Goal: Task Accomplishment & Management: Manage account settings

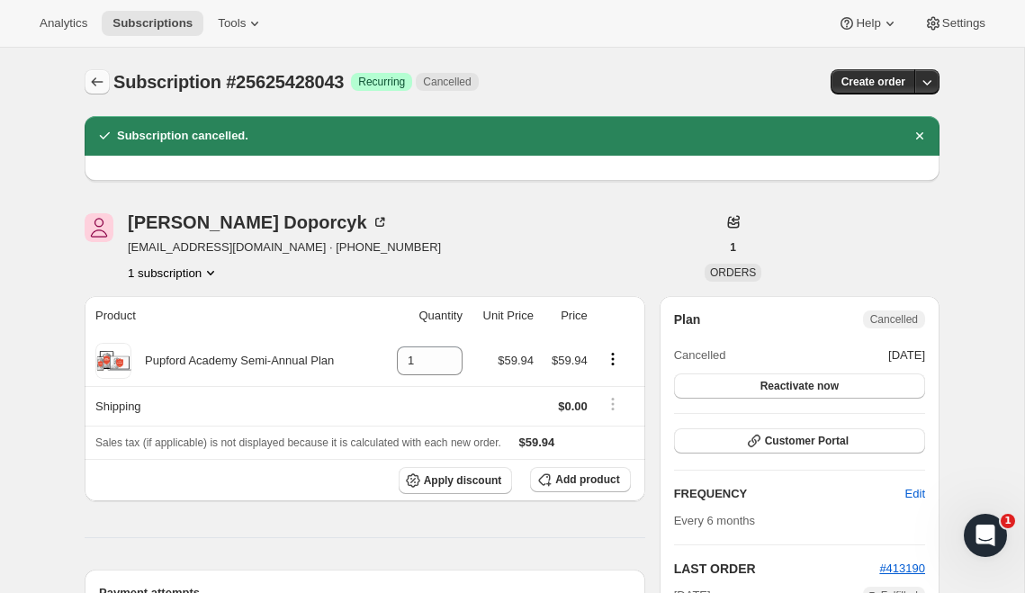
click at [105, 78] on icon "Subscriptions" at bounding box center [97, 82] width 18 height 18
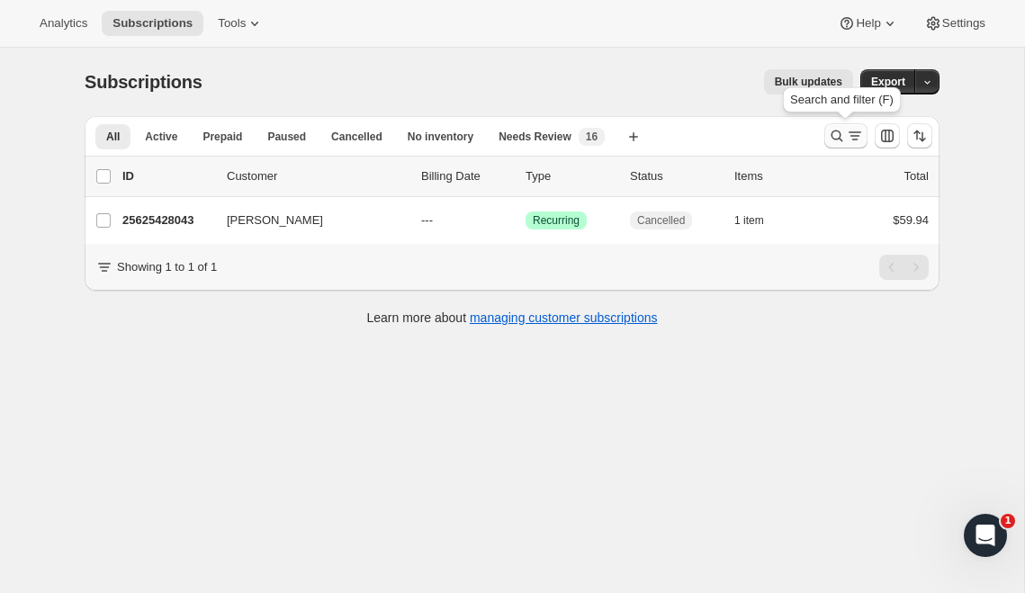
click at [832, 141] on icon "Search and filter results" at bounding box center [837, 136] width 18 height 18
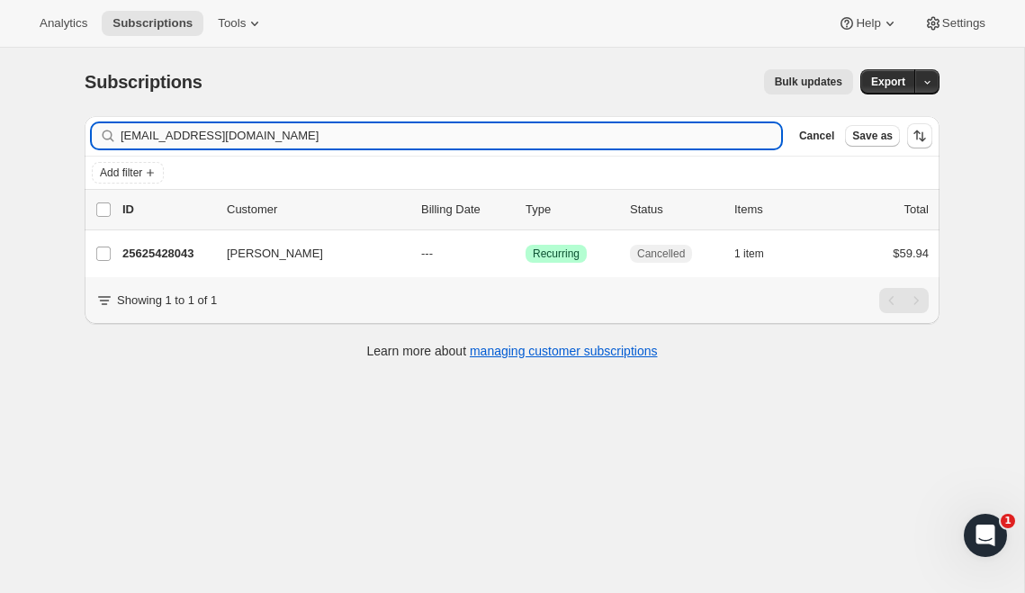
click at [368, 139] on input "[EMAIL_ADDRESS][DOMAIN_NAME]" at bounding box center [451, 135] width 660 height 25
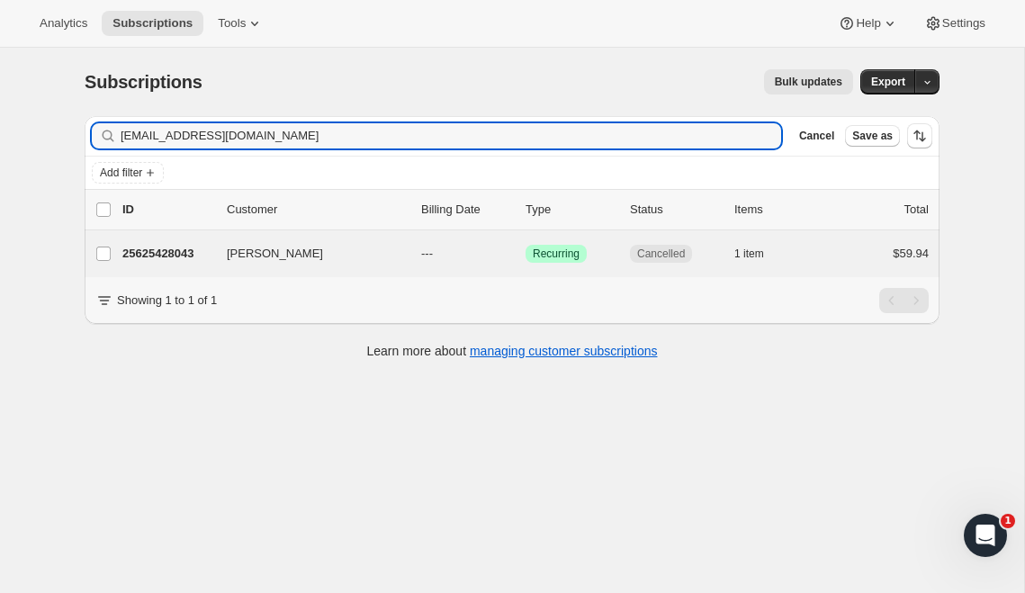
type input "[EMAIL_ADDRESS][DOMAIN_NAME]"
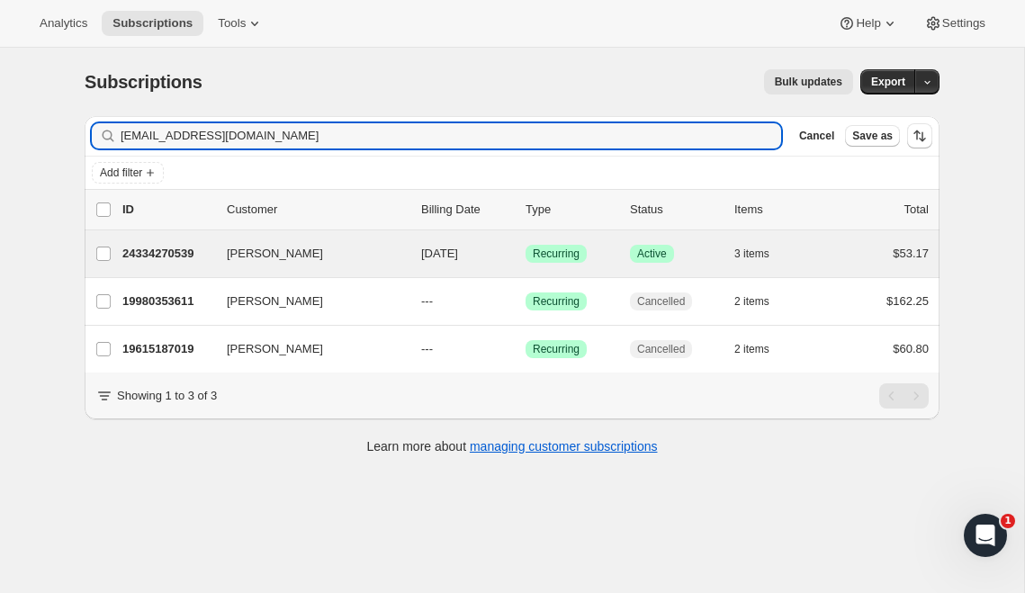
click at [160, 237] on div "[PERSON_NAME] 24334270539 [PERSON_NAME] [DATE] Success Recurring Success Active…" at bounding box center [512, 253] width 855 height 47
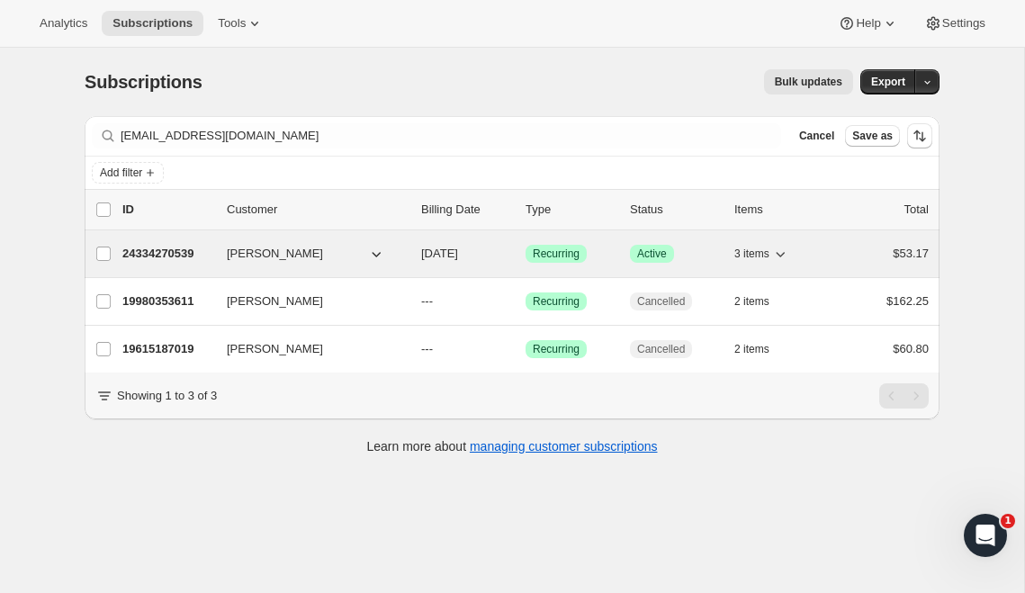
click at [160, 257] on p "24334270539" at bounding box center [167, 254] width 90 height 18
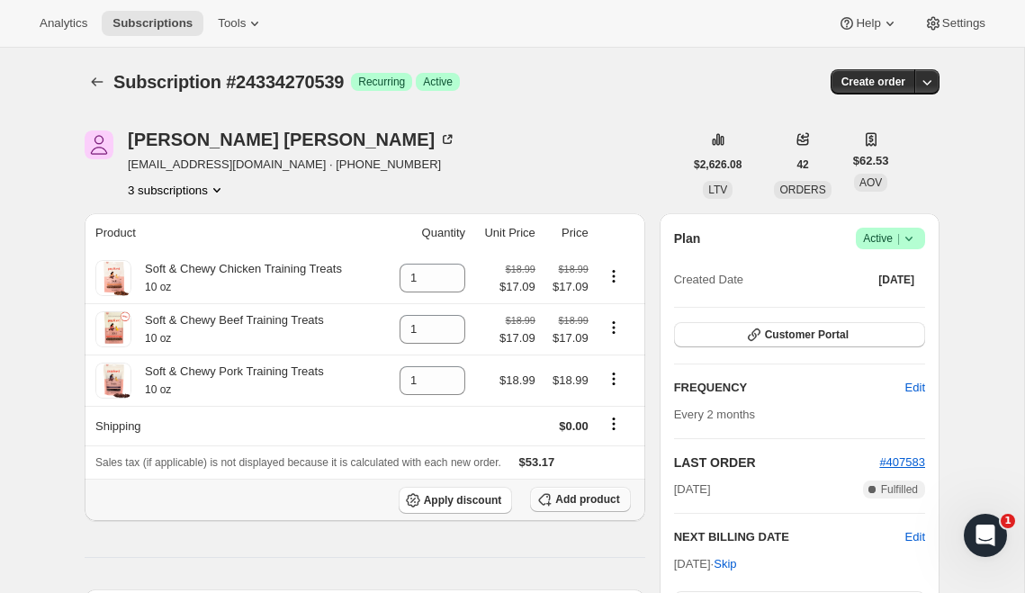
click at [580, 511] on button "Add product" at bounding box center [580, 499] width 100 height 25
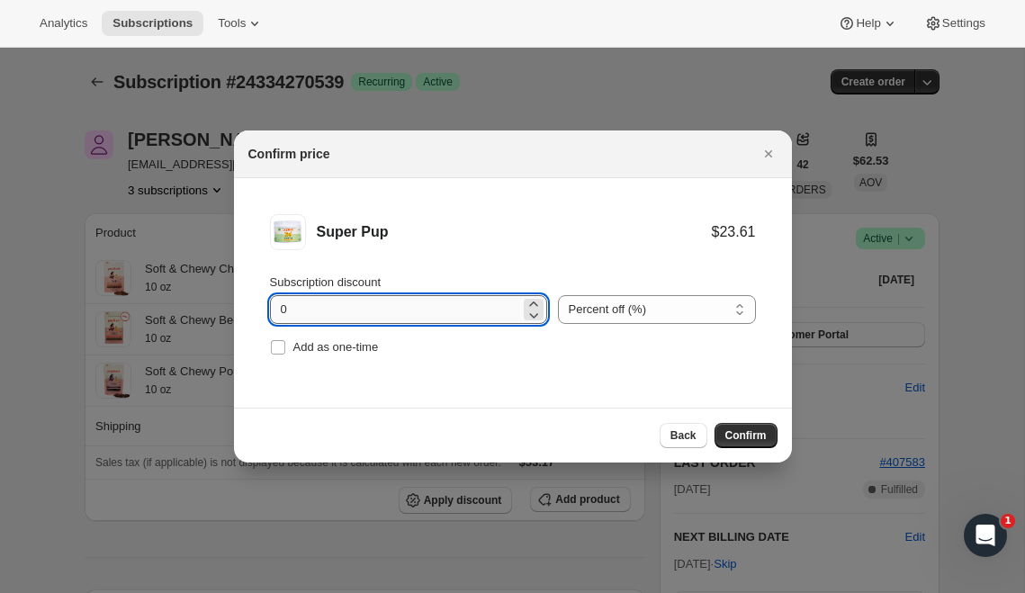
click at [412, 319] on input "0" at bounding box center [395, 309] width 250 height 29
type input "0"
type input "10"
click at [743, 435] on span "Confirm" at bounding box center [745, 435] width 41 height 14
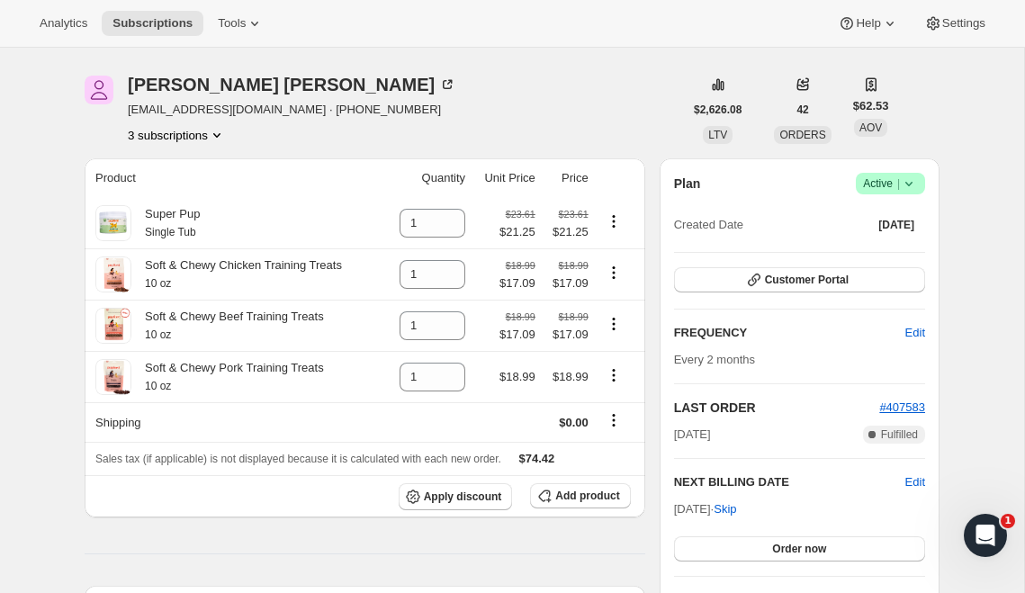
scroll to position [73, 0]
